Goal: Information Seeking & Learning: Learn about a topic

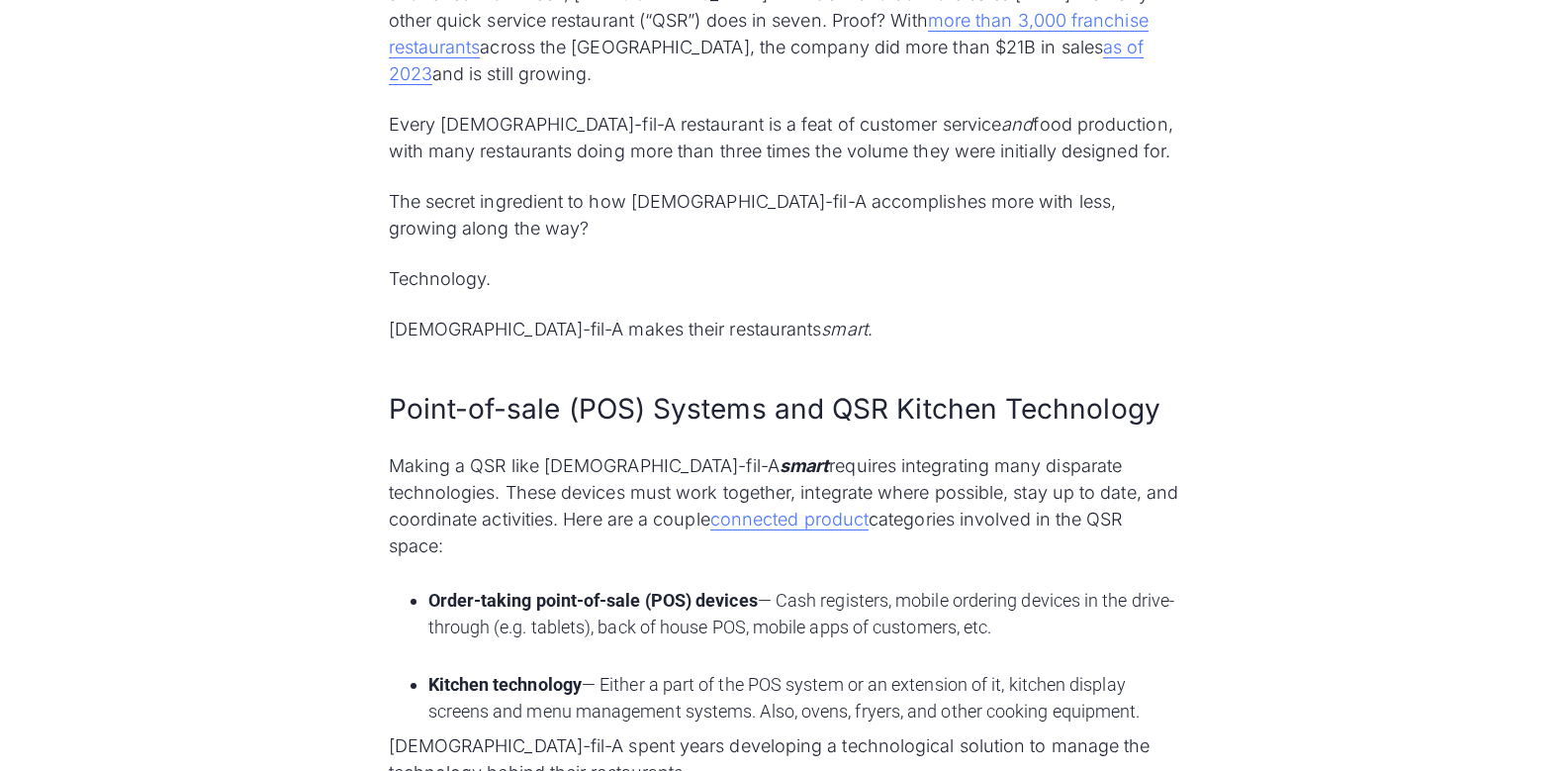
scroll to position [1395, 0]
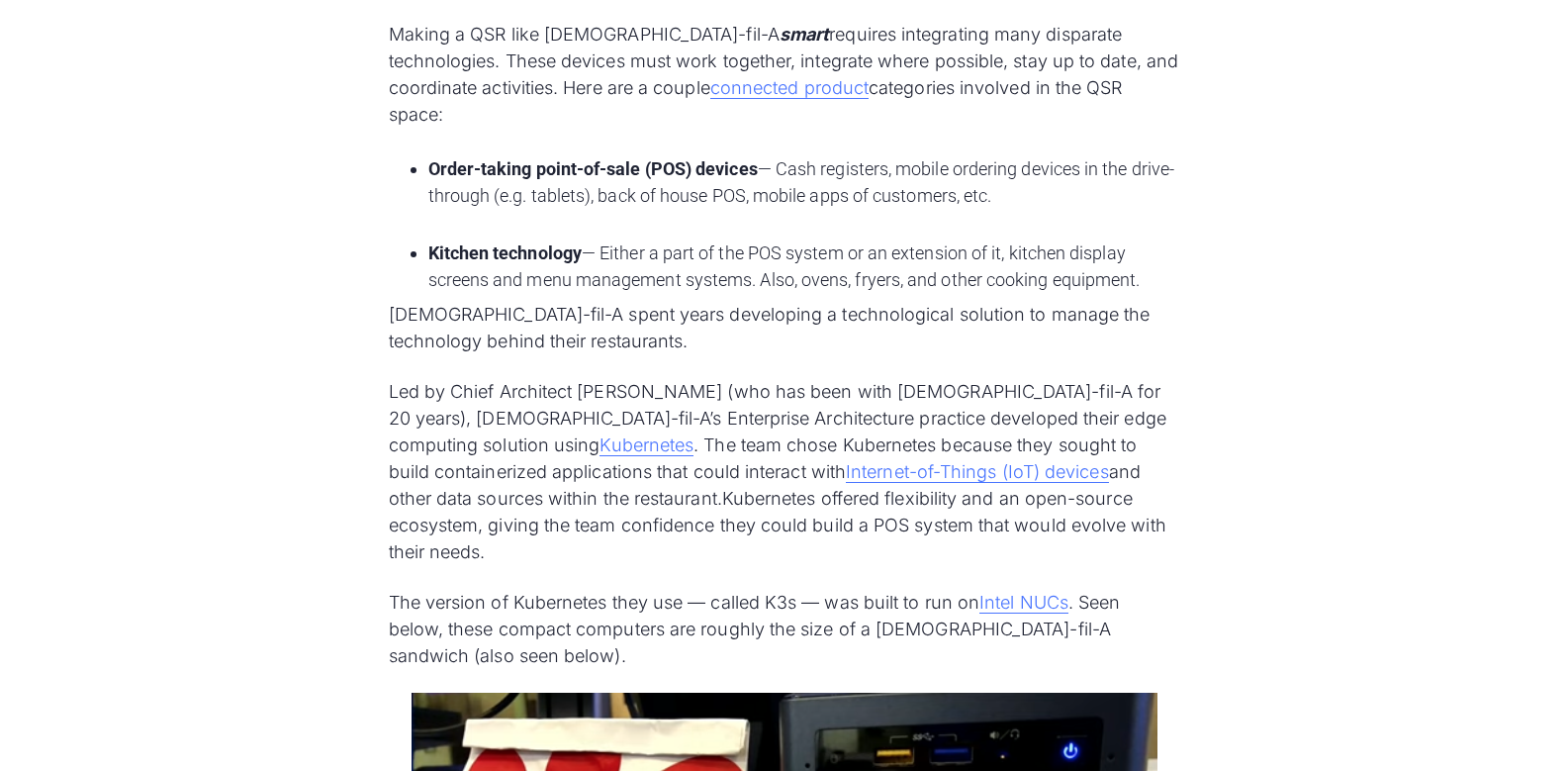
scroll to position [1957, 0]
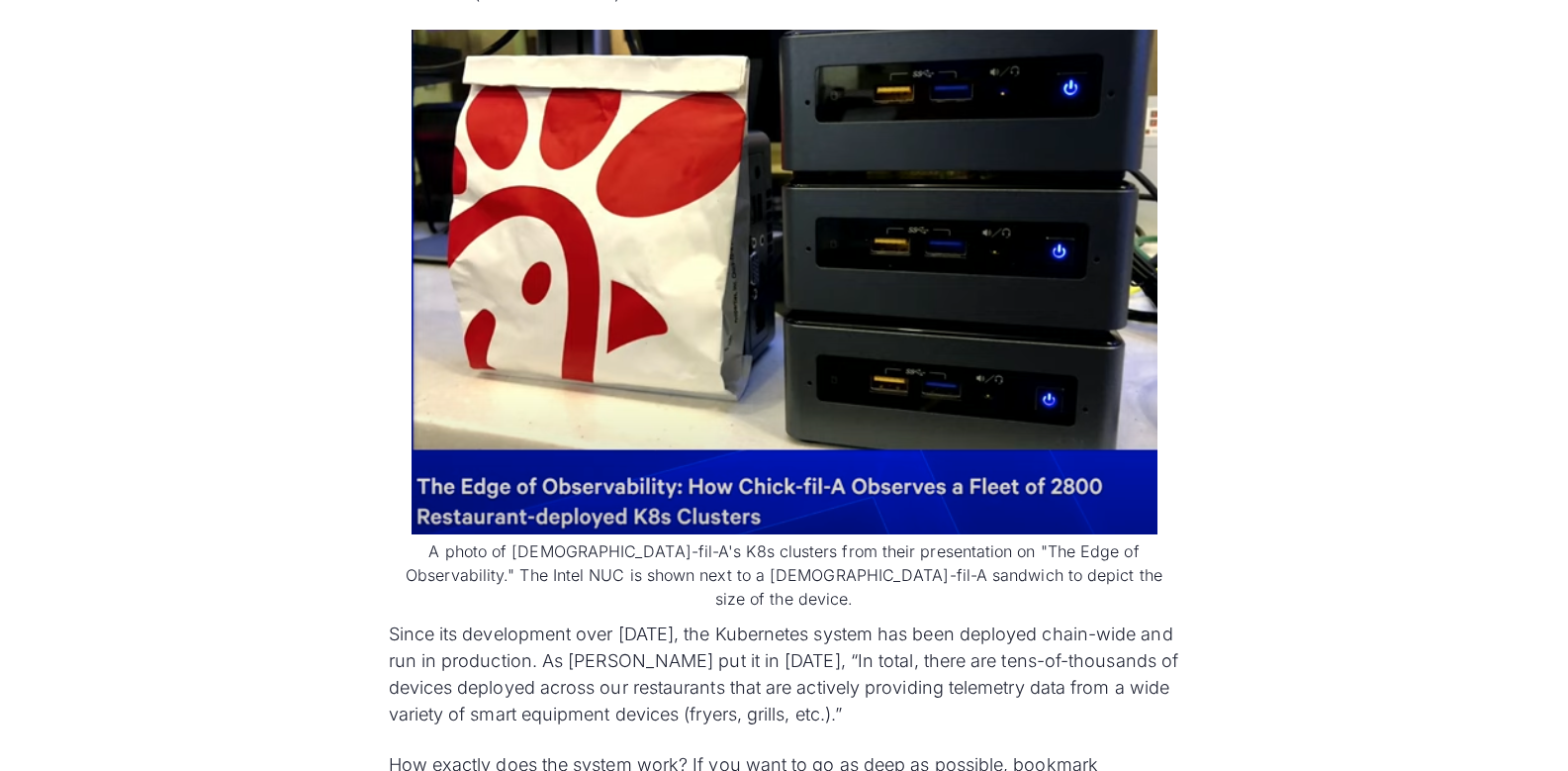
scroll to position [2575, 0]
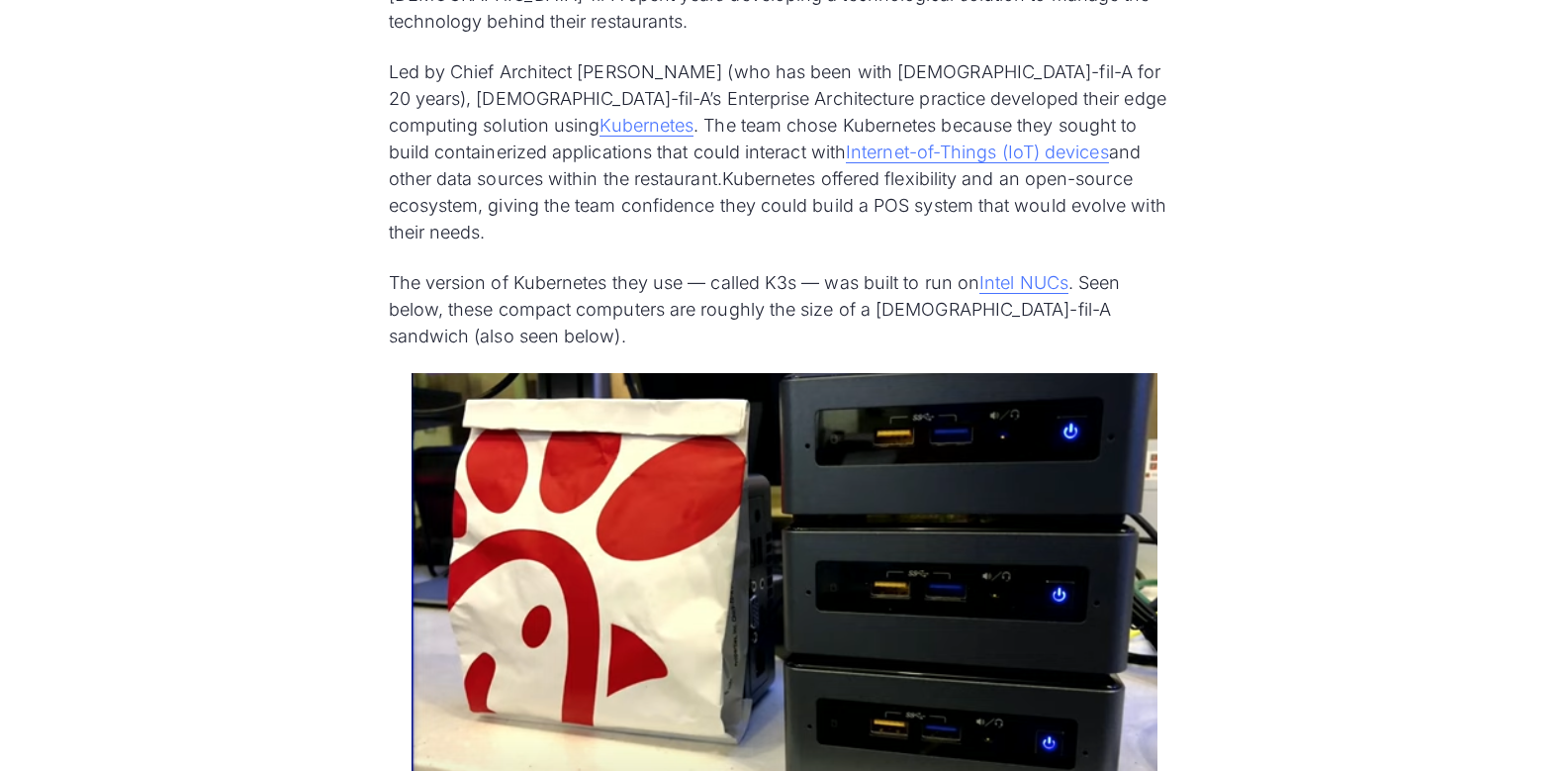
scroll to position [2032, 0]
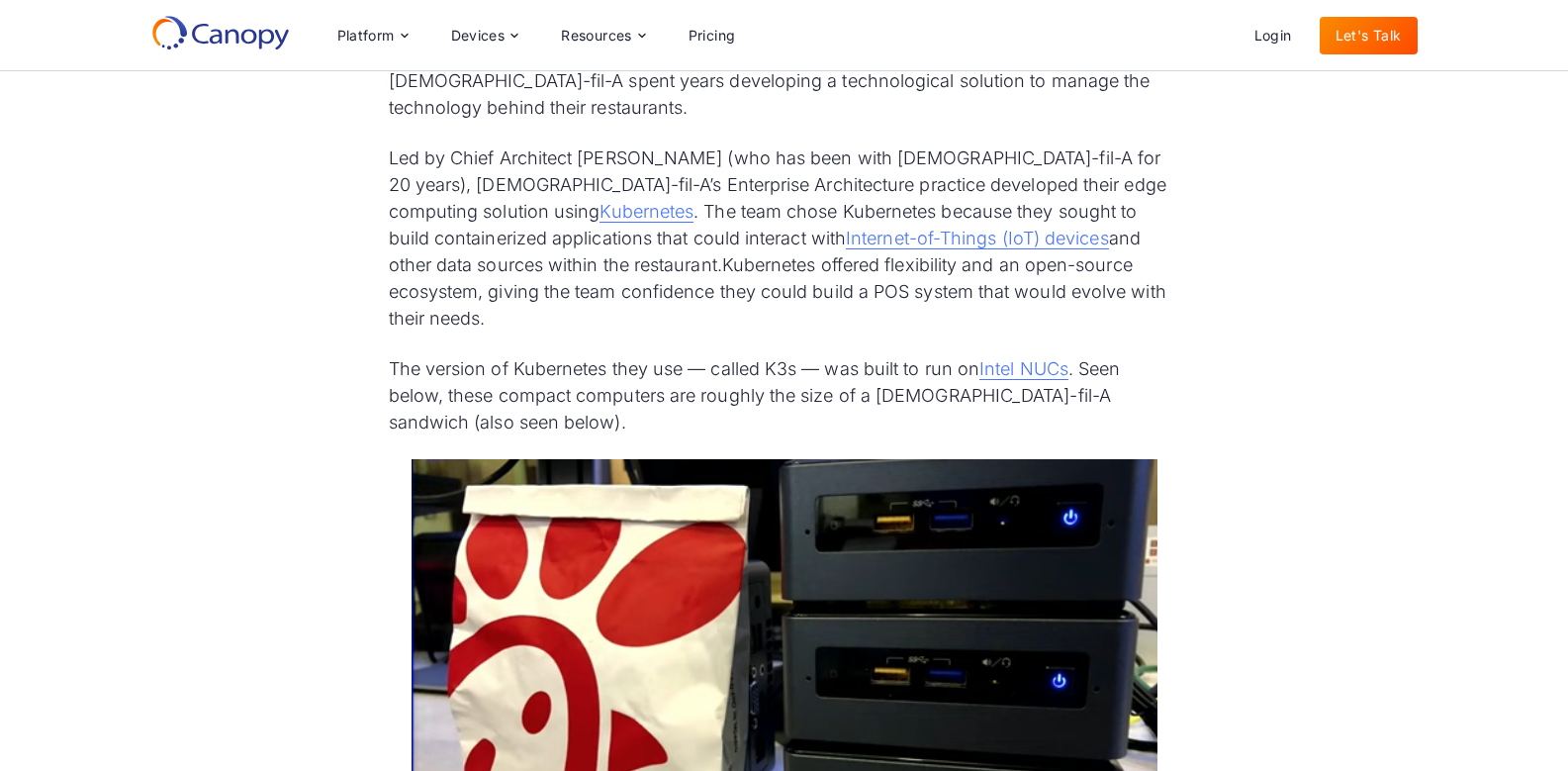
drag, startPoint x: 1567, startPoint y: 182, endPoint x: 1408, endPoint y: 182, distance: 159.0
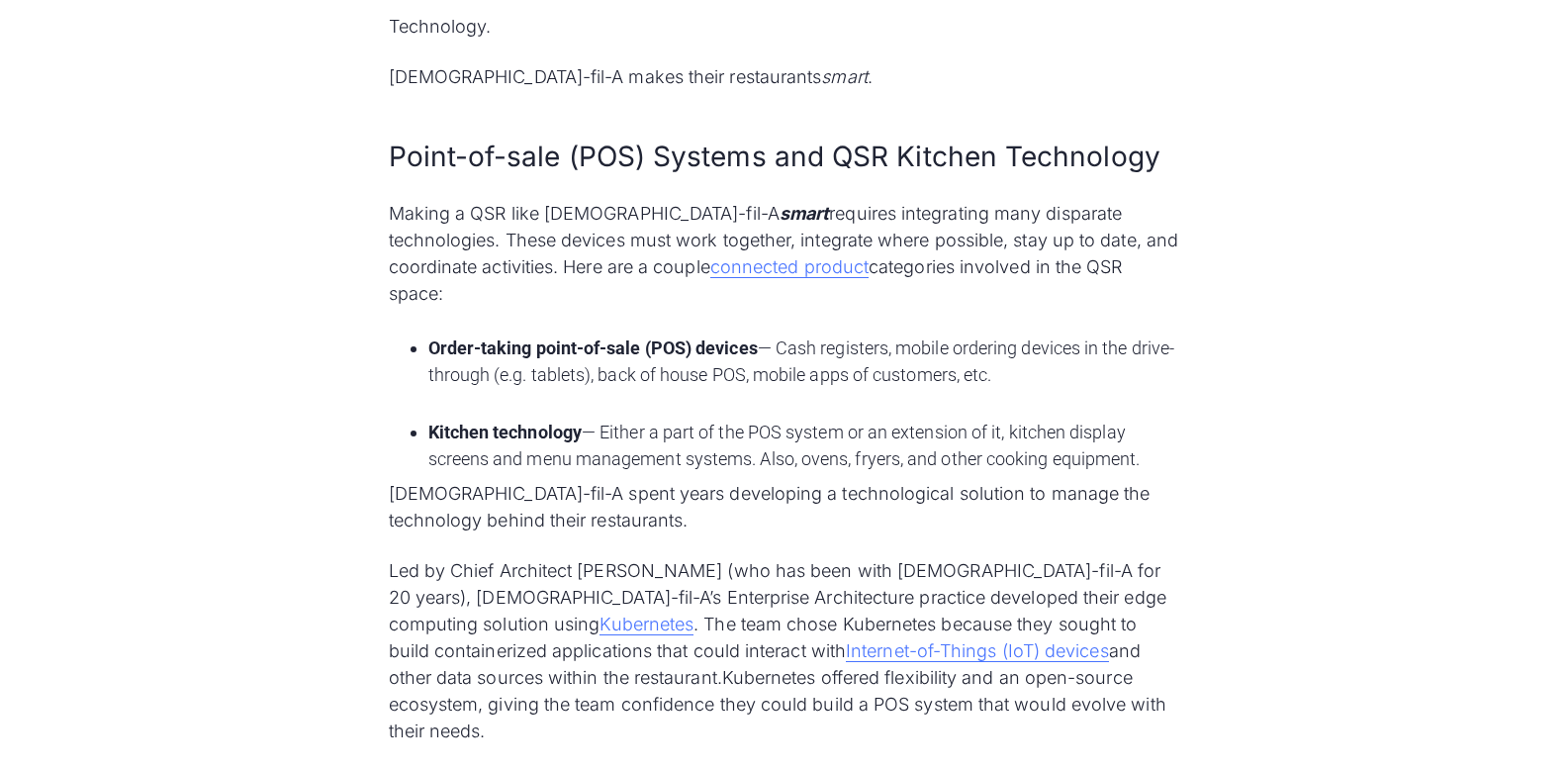
scroll to position [1634, 0]
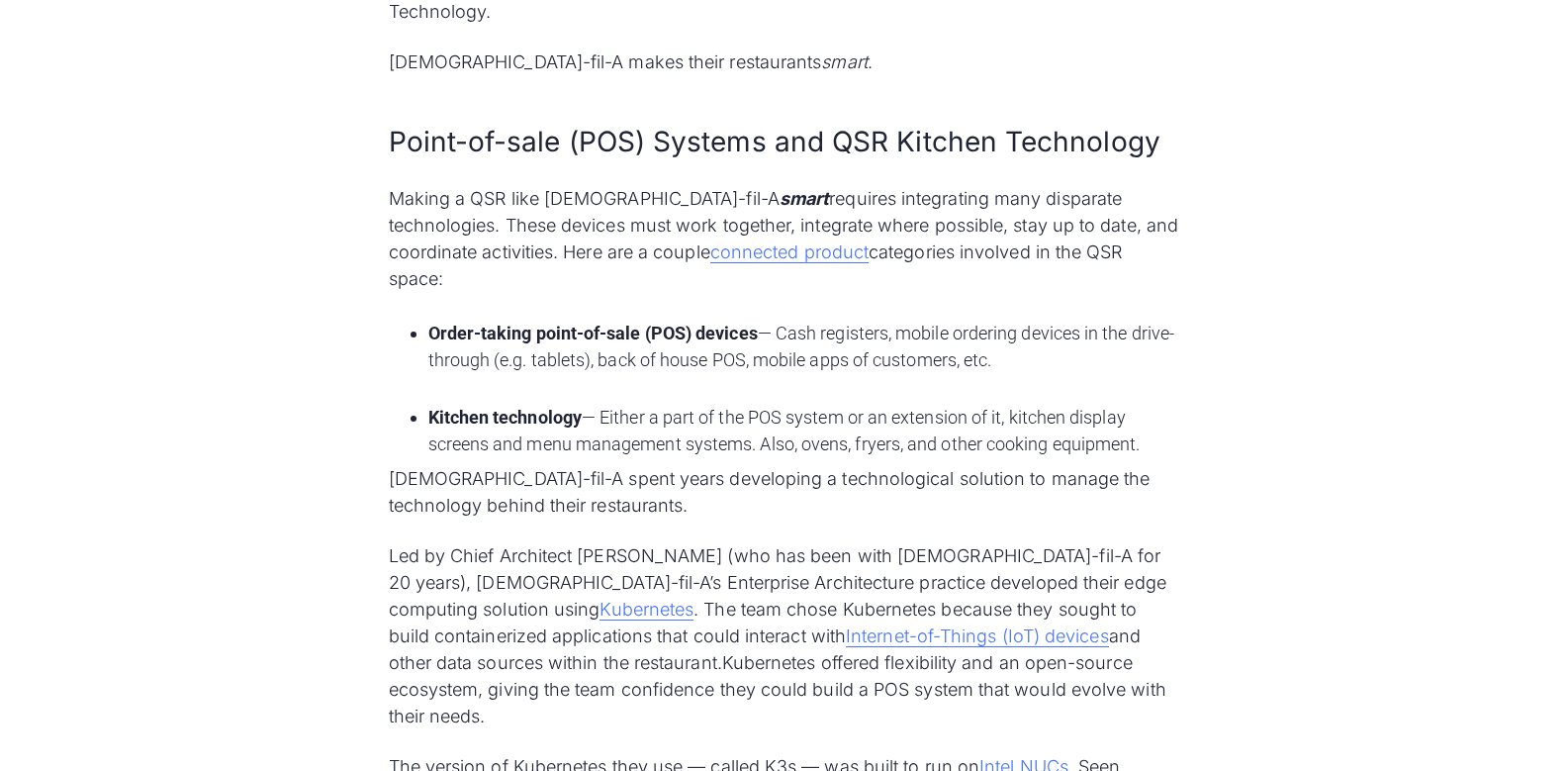
drag, startPoint x: 1512, startPoint y: 141, endPoint x: 1513, endPoint y: 152, distance: 11.0
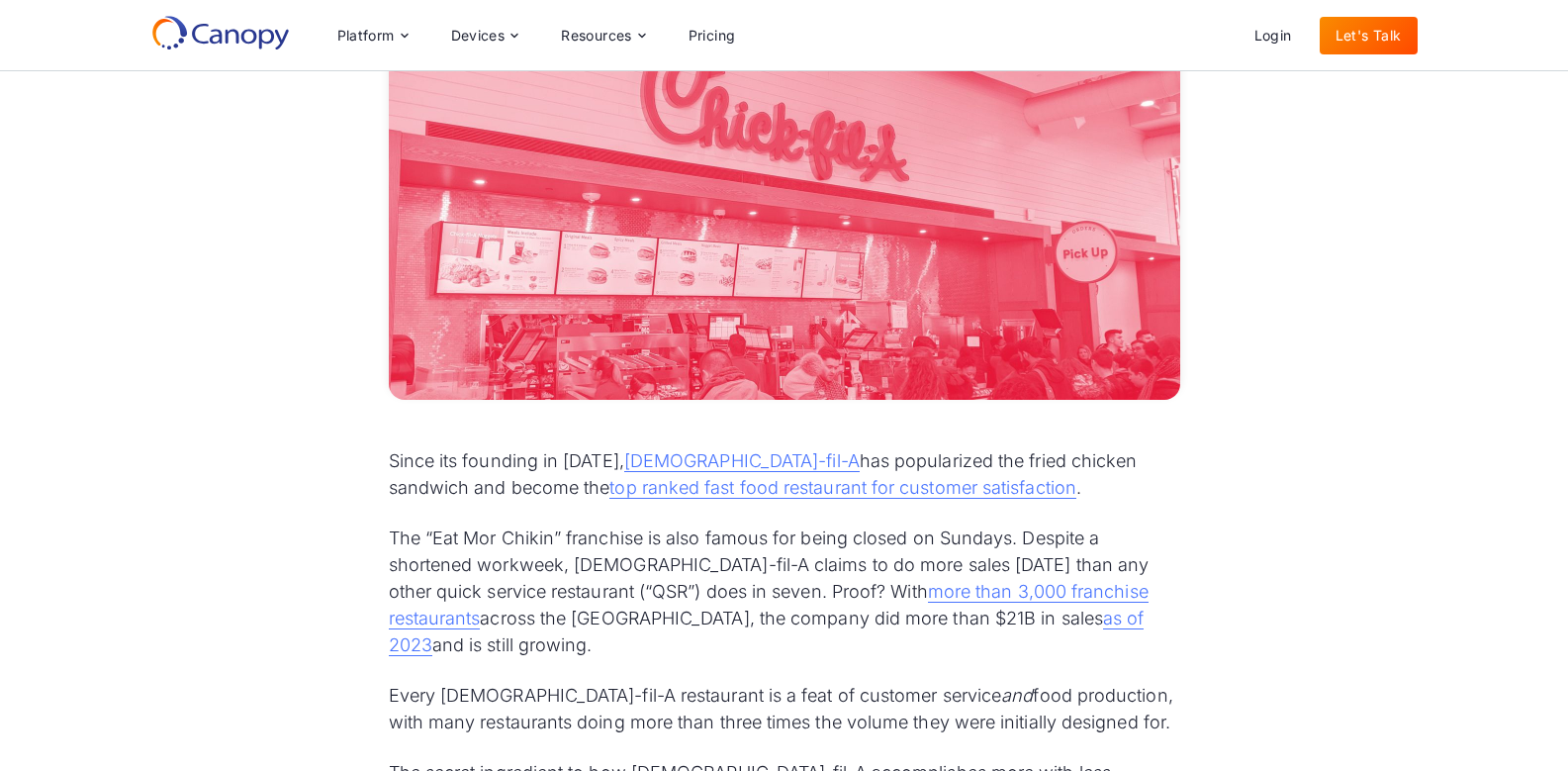
scroll to position [752, 0]
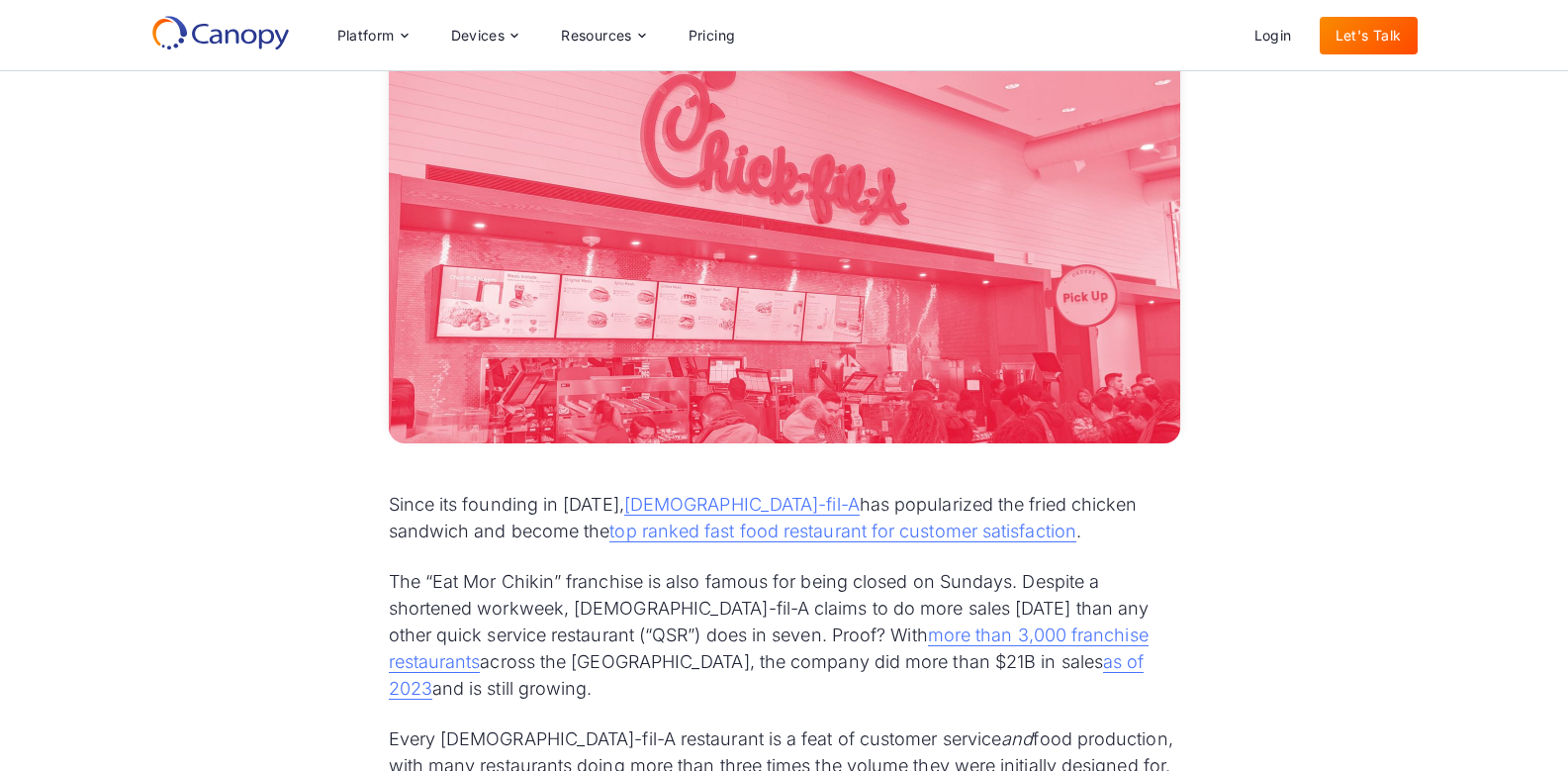
click at [1563, 66] on div "Platform Platform Monitor A centralized view of your entire fleet Manage Remote…" at bounding box center [784, 35] width 1568 height 71
click at [1564, 75] on div "Platform Platform Monitor A centralized view of your entire fleet Manage Remote…" at bounding box center [784, 58] width 1568 height 116
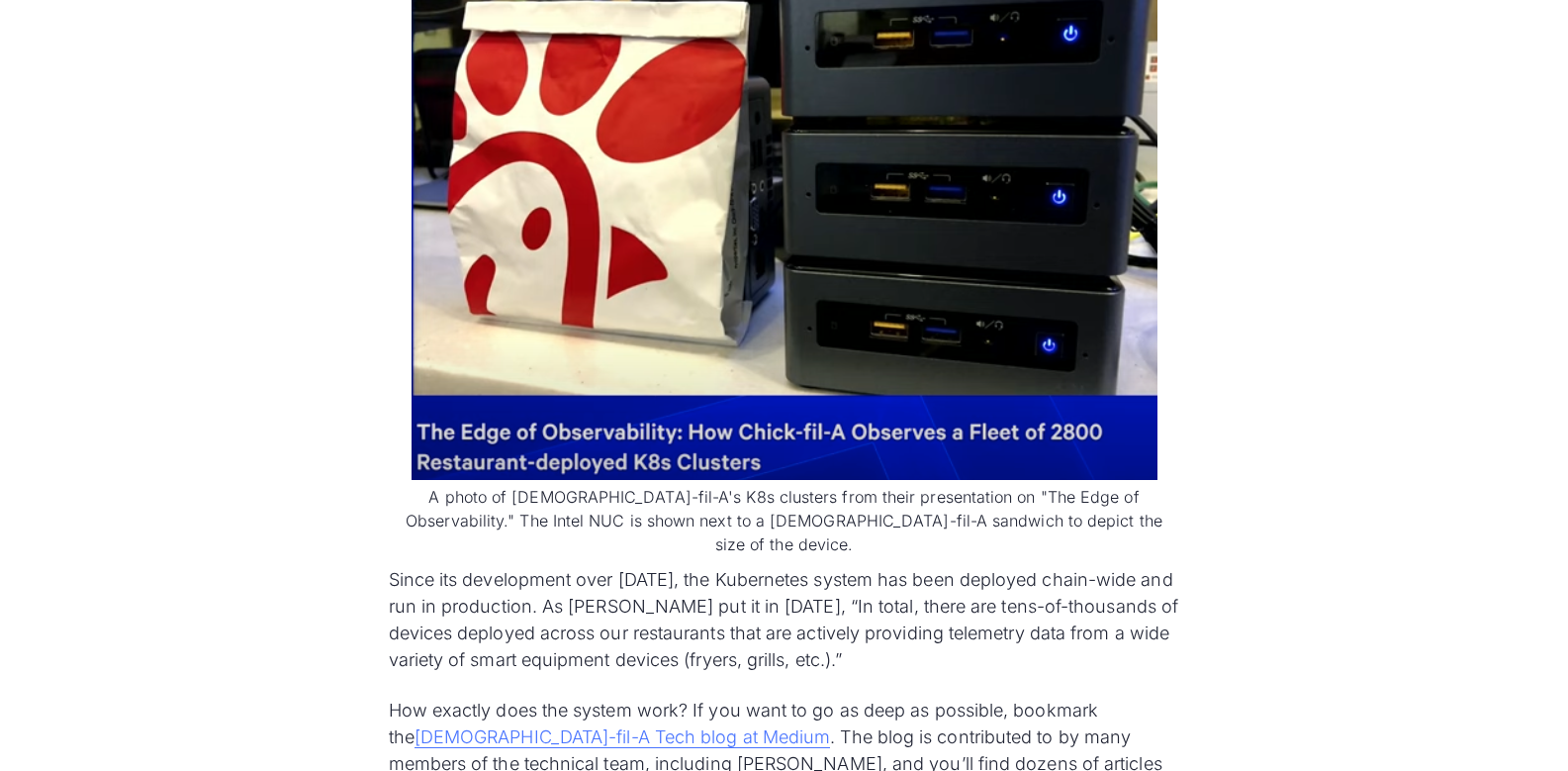
scroll to position [2558, 0]
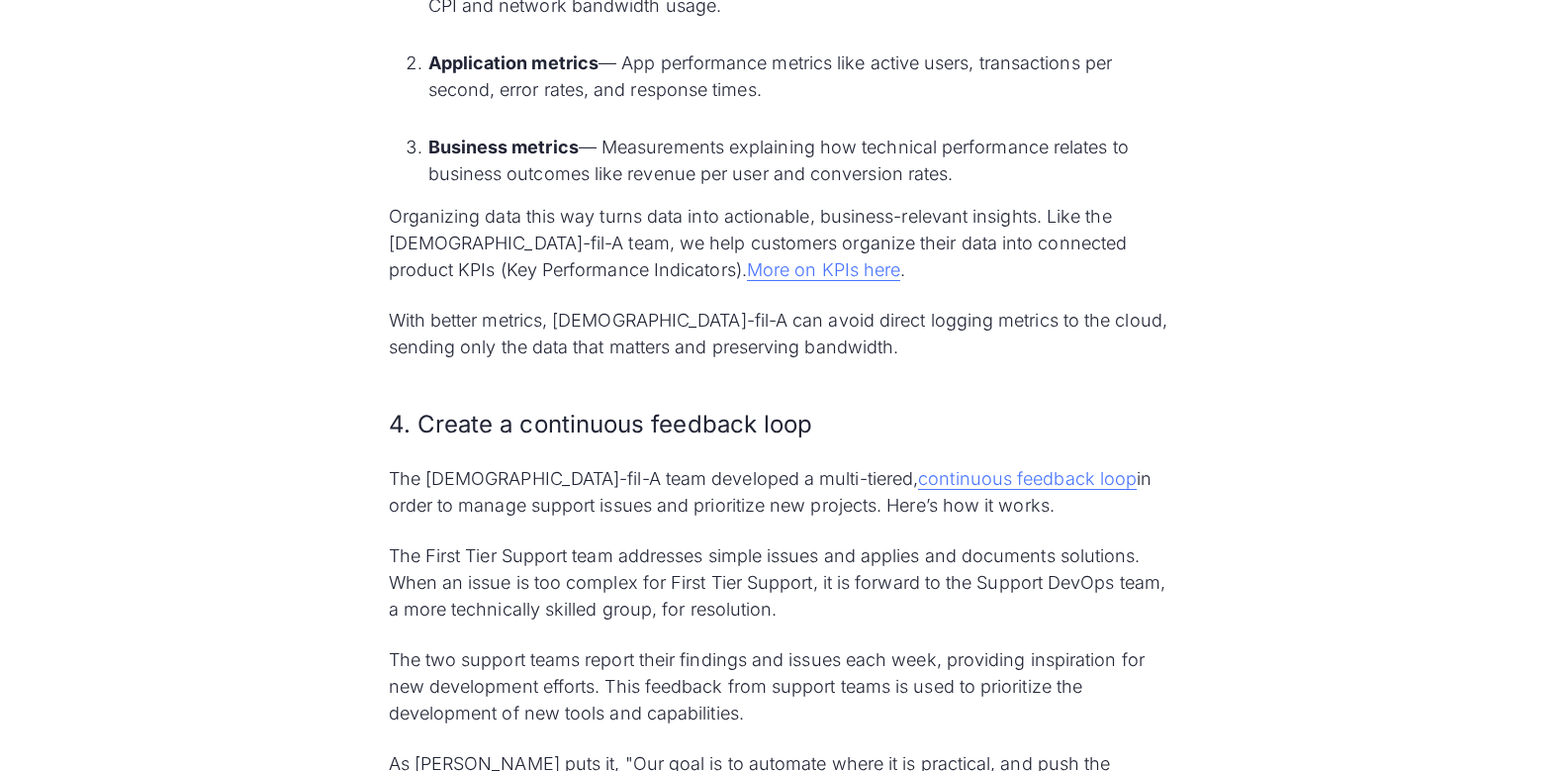
scroll to position [5361, 0]
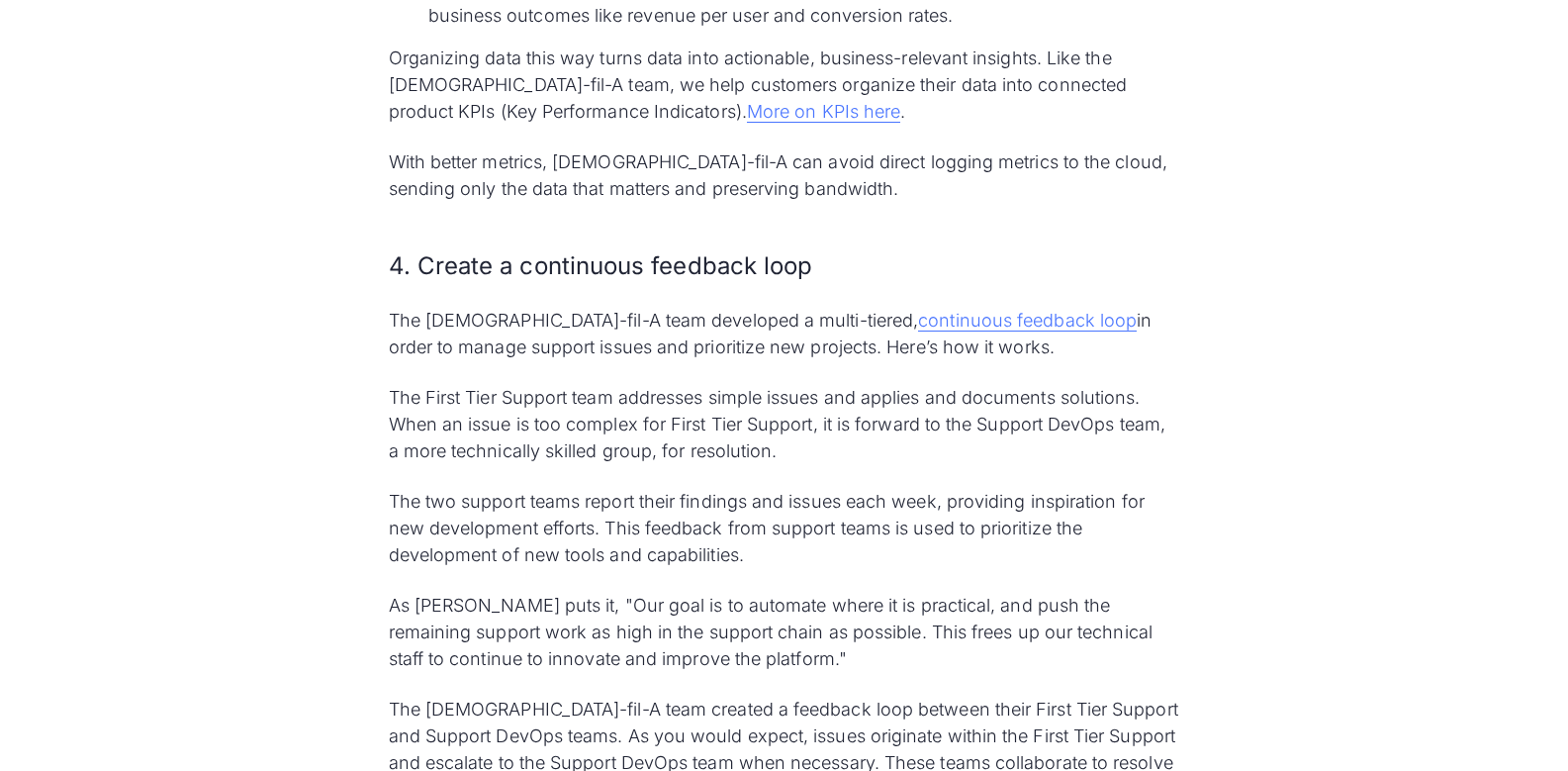
drag, startPoint x: 1545, startPoint y: 450, endPoint x: 1543, endPoint y: 465, distance: 15.1
drag, startPoint x: 1539, startPoint y: 494, endPoint x: 1579, endPoint y: 426, distance: 78.9
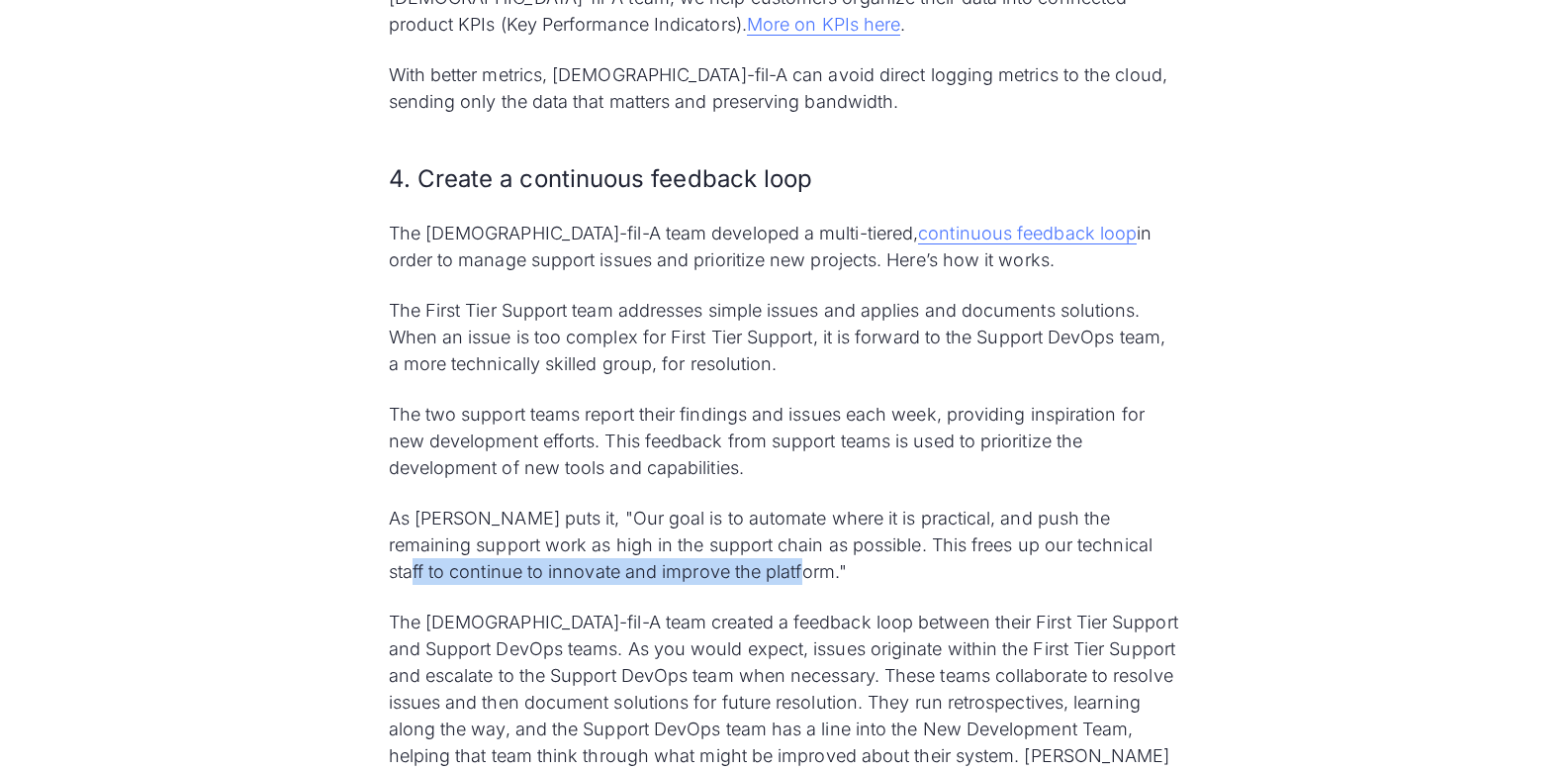
scroll to position [5550, 0]
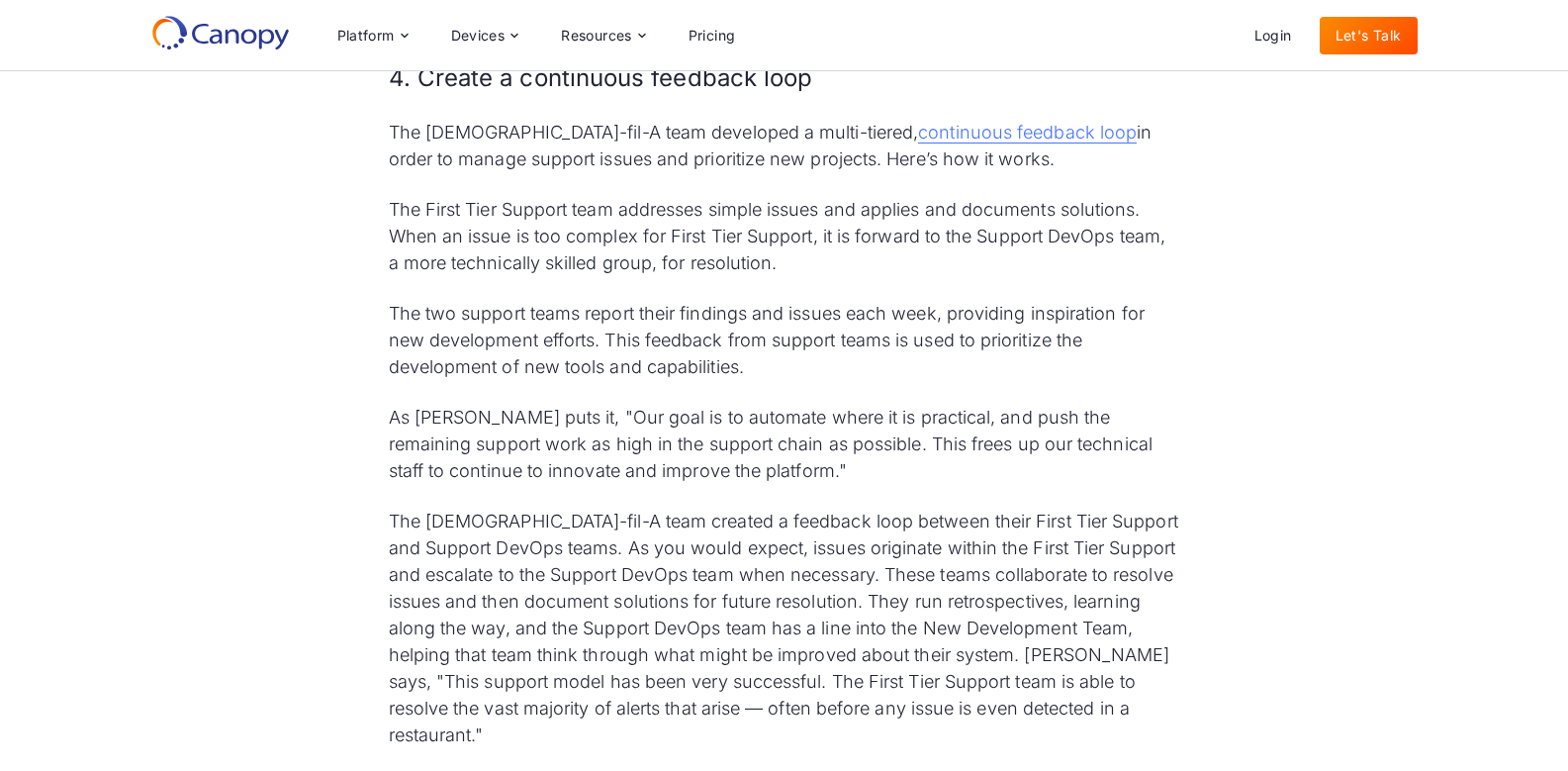
scroll to position [4875, 0]
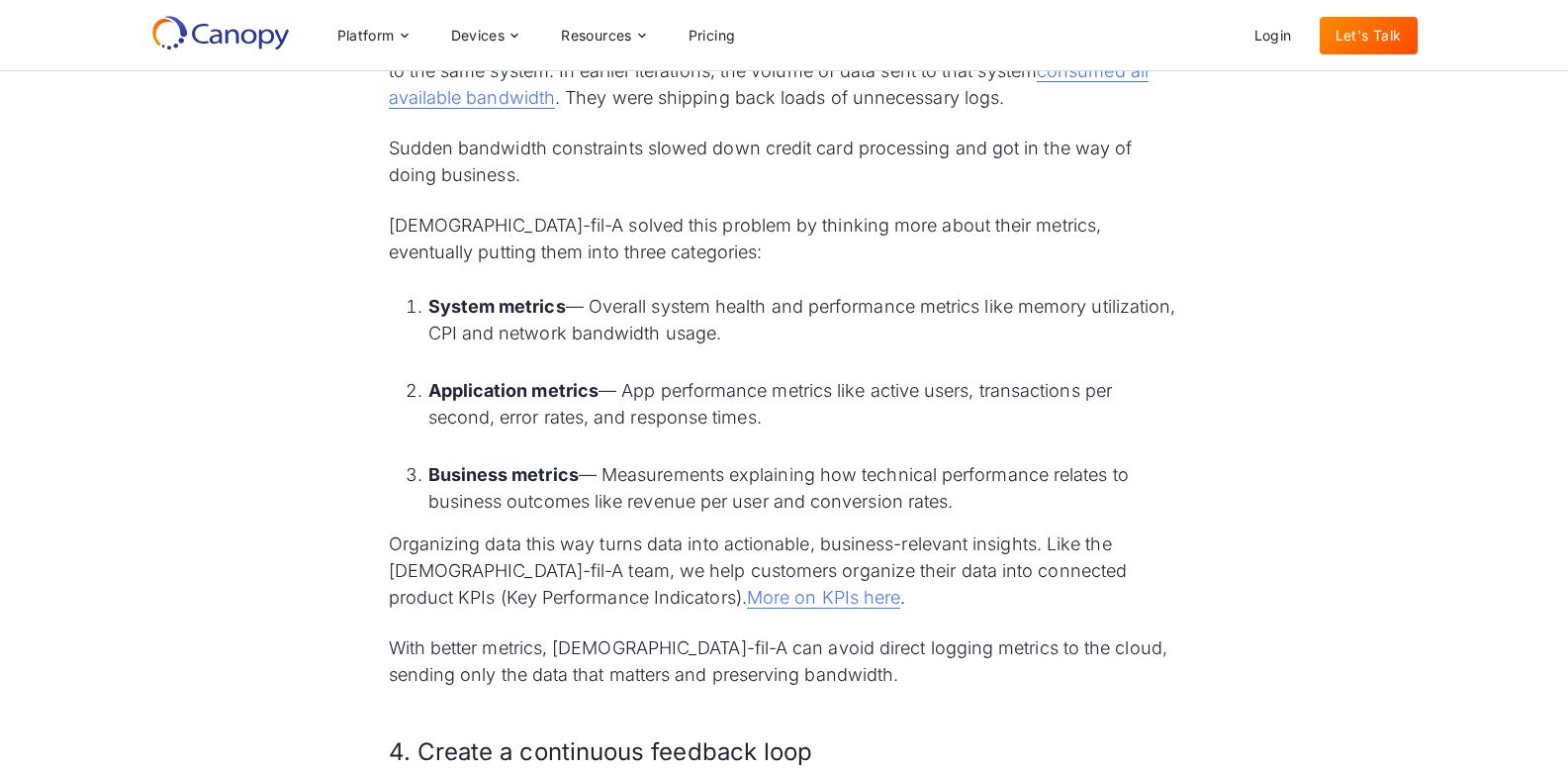
click at [1564, 361] on div "Since its founding in [DATE], [DEMOGRAPHIC_DATA]-fil-A has popularized the frie…" at bounding box center [784, 156] width 1568 height 8563
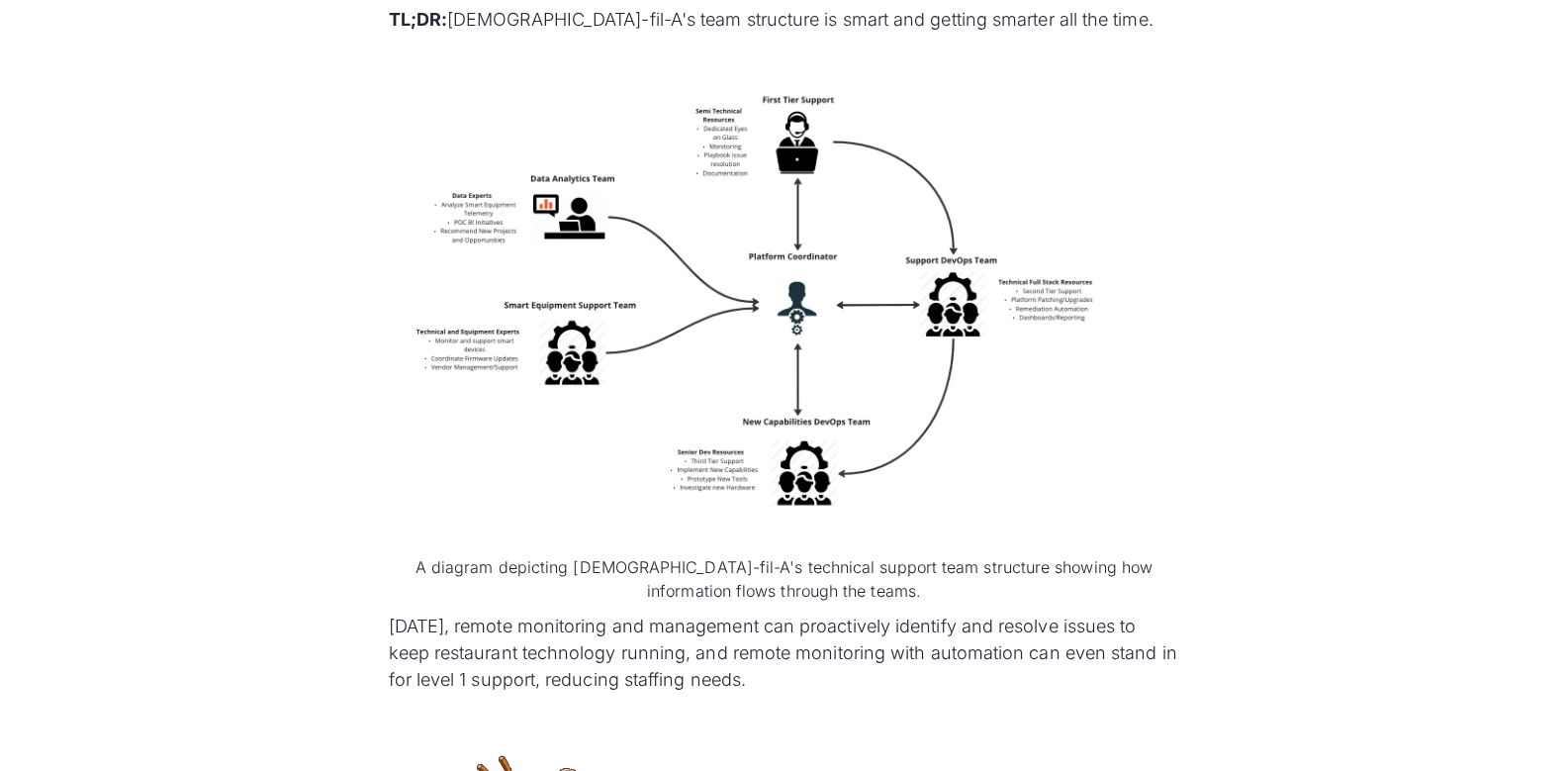
scroll to position [6406, 0]
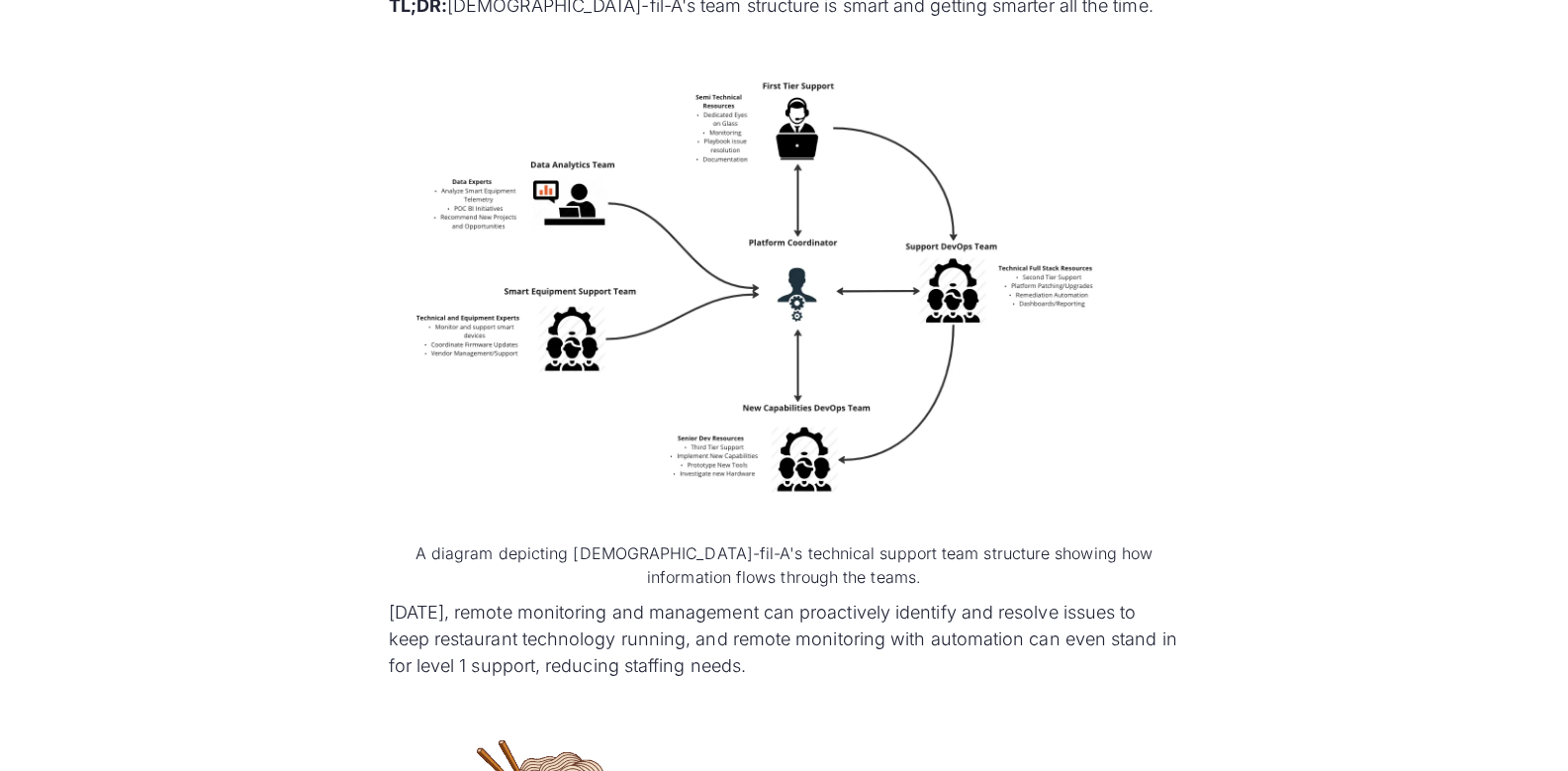
drag, startPoint x: 1565, startPoint y: 478, endPoint x: 1564, endPoint y: 497, distance: 19.0
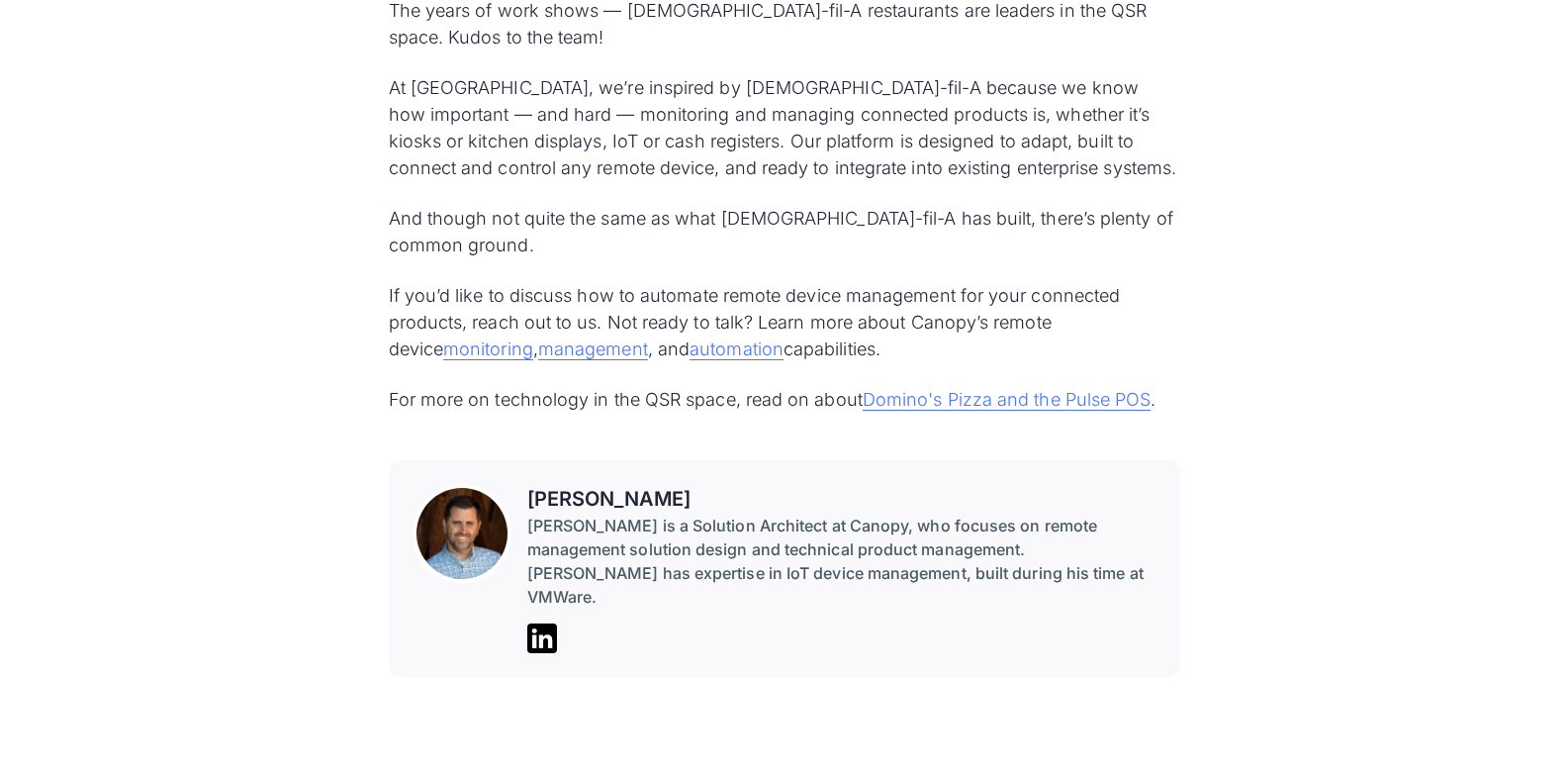
scroll to position [8632, 0]
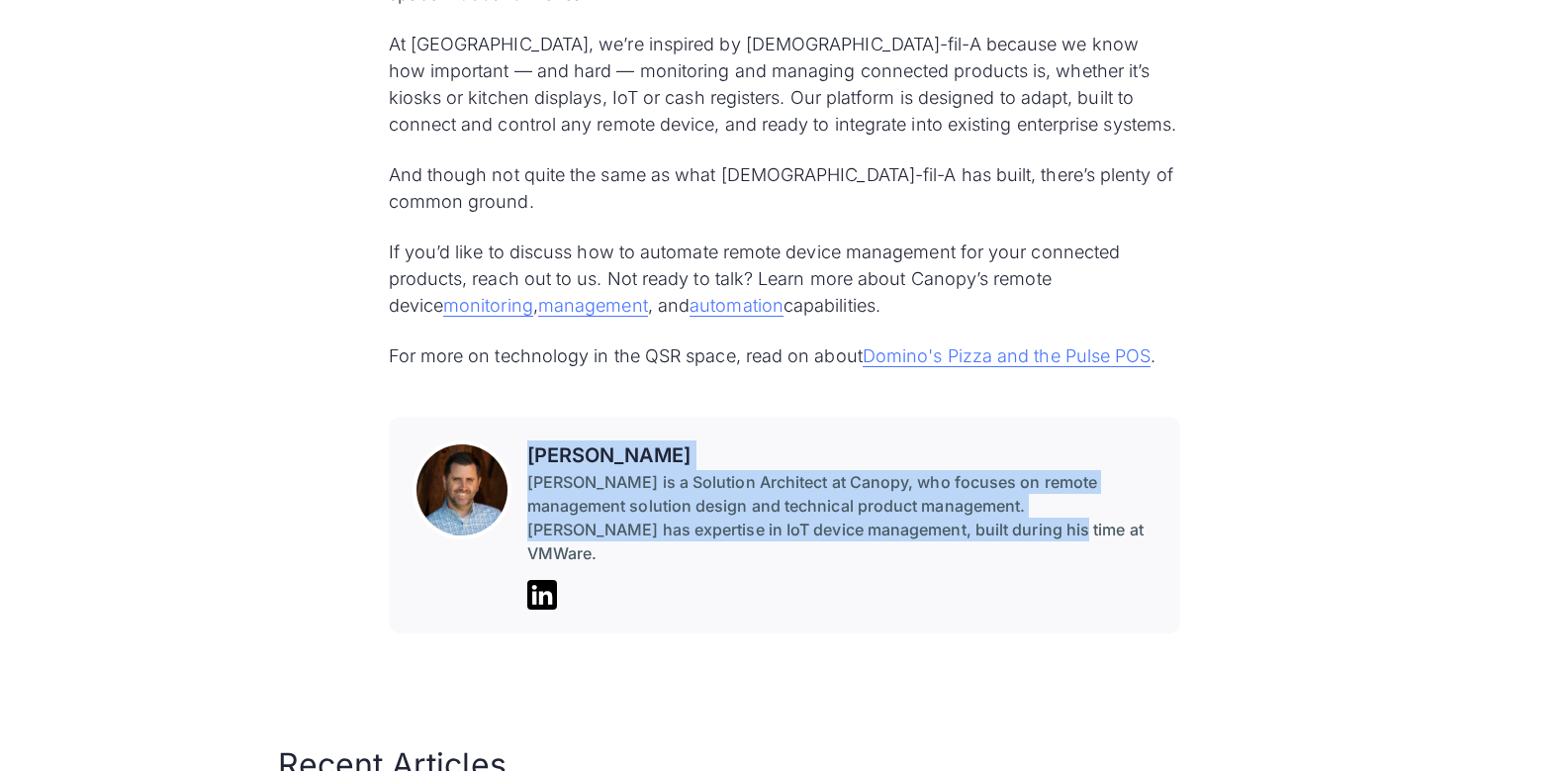
drag, startPoint x: 529, startPoint y: 215, endPoint x: 1051, endPoint y: 295, distance: 528.1
click at [1051, 440] on div "[PERSON_NAME] is a Solution Architect at Canopy, who focuses on remote manageme…" at bounding box center [842, 525] width 629 height 170
copy div "[PERSON_NAME] is a Solution Architect at Canopy, who focuses on remote manageme…"
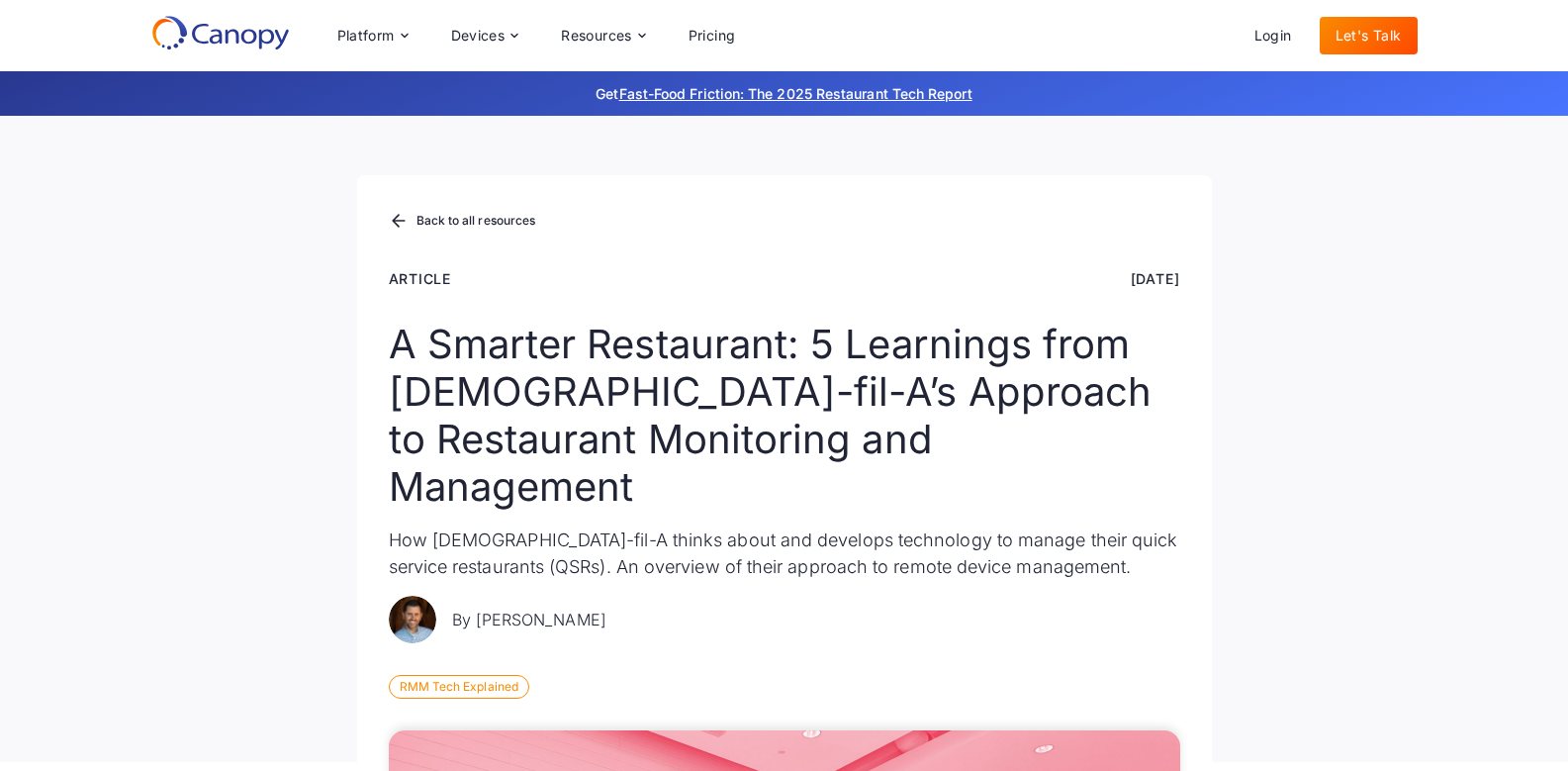
scroll to position [0, 0]
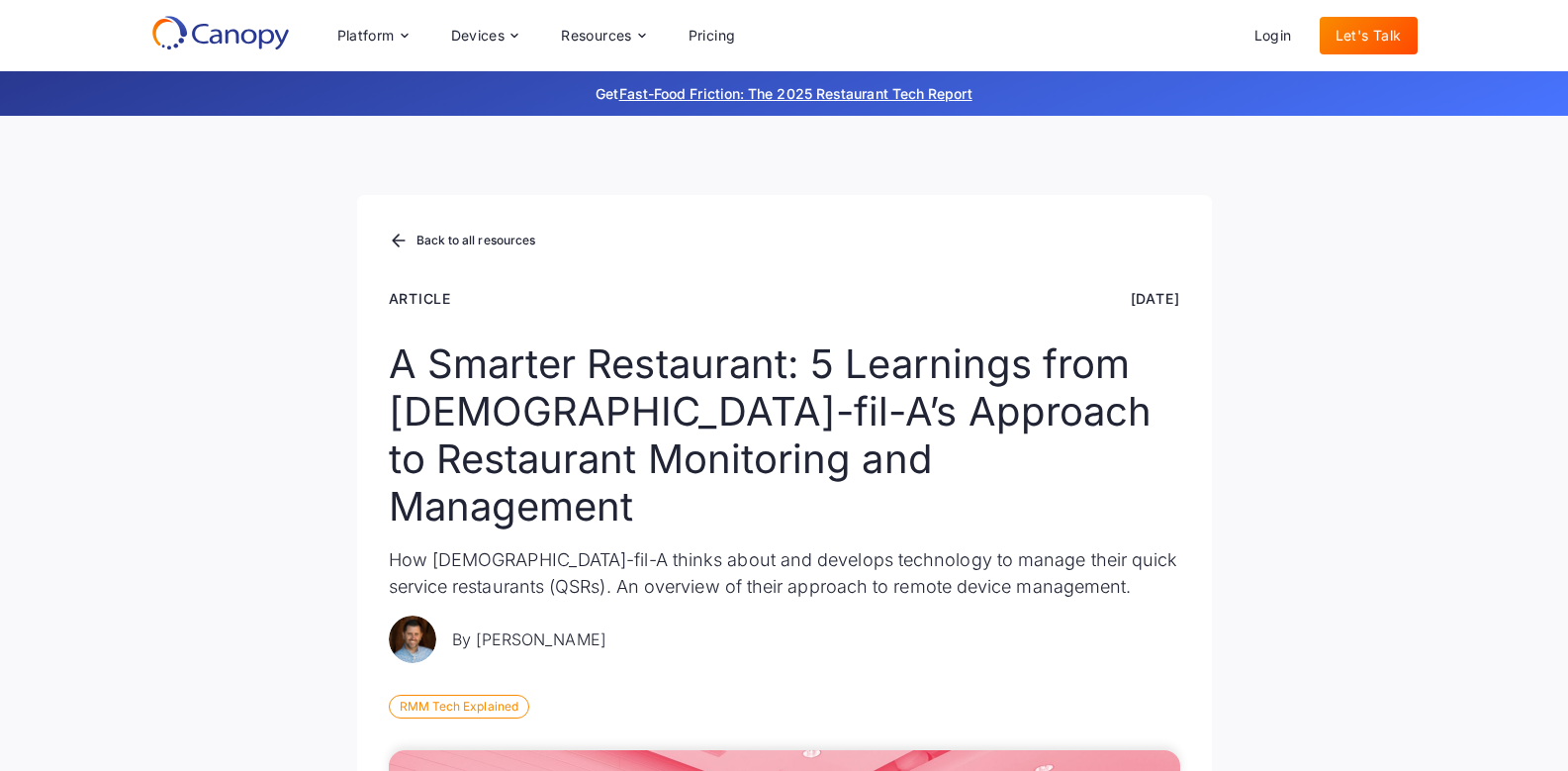
click at [1495, 47] on div "Platform Platform Monitor A centralized view of your entire fleet Manage Remote…" at bounding box center [784, 35] width 1568 height 71
